Goal: Communication & Community: Answer question/provide support

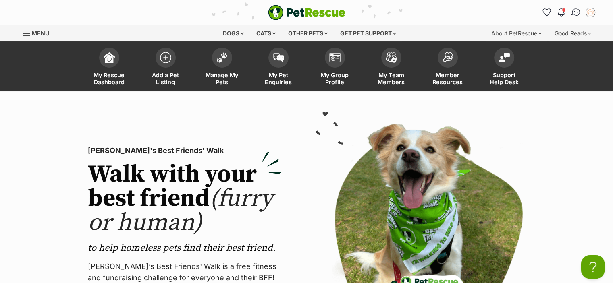
click at [575, 11] on img "Conversations" at bounding box center [575, 12] width 11 height 10
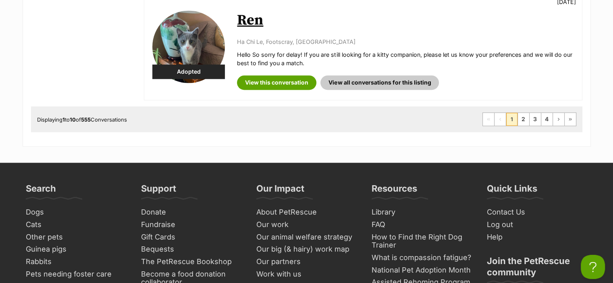
scroll to position [1146, 0]
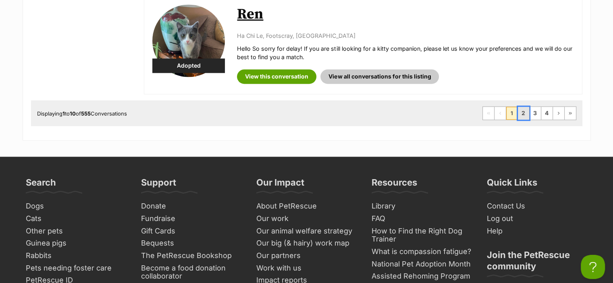
click at [518, 111] on link "2" at bounding box center [522, 113] width 11 height 13
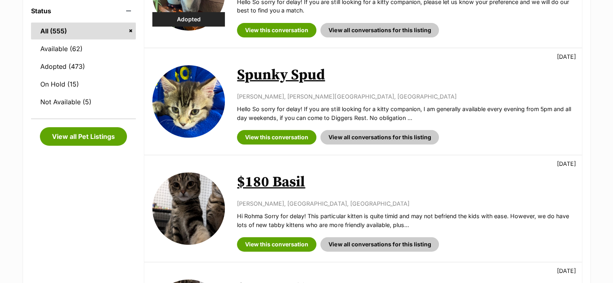
scroll to position [265, 0]
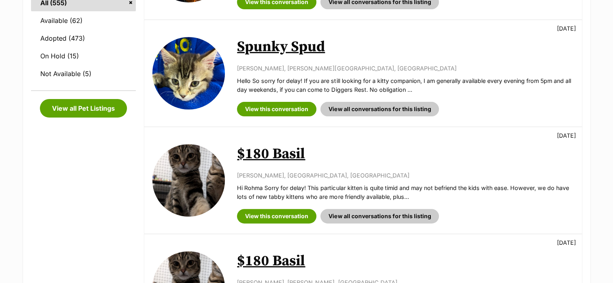
click at [289, 42] on link "Spunky Spud" at bounding box center [281, 47] width 88 height 18
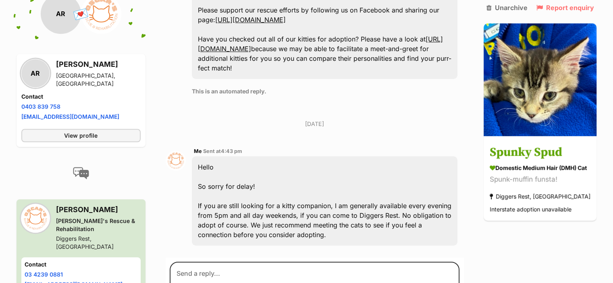
scroll to position [582, 0]
